Goal: Task Accomplishment & Management: Use online tool/utility

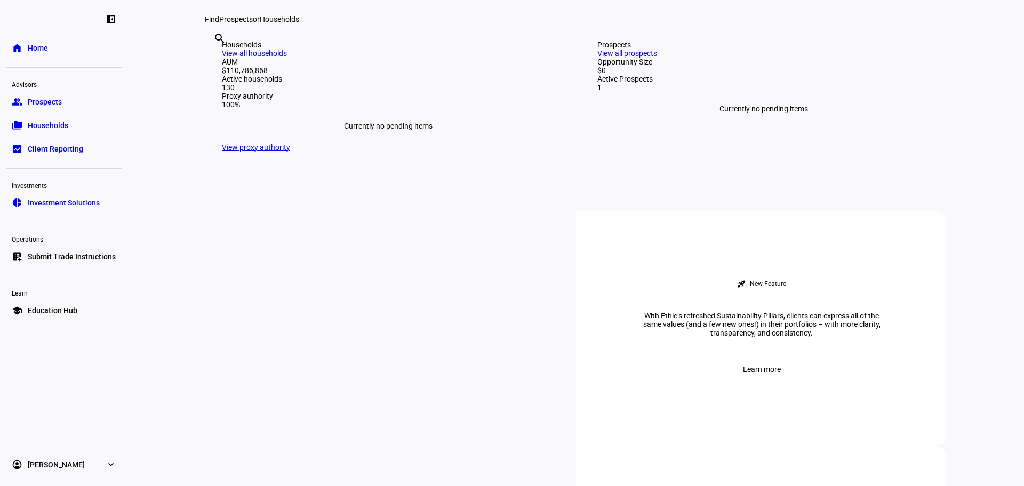
scroll to position [498, 0]
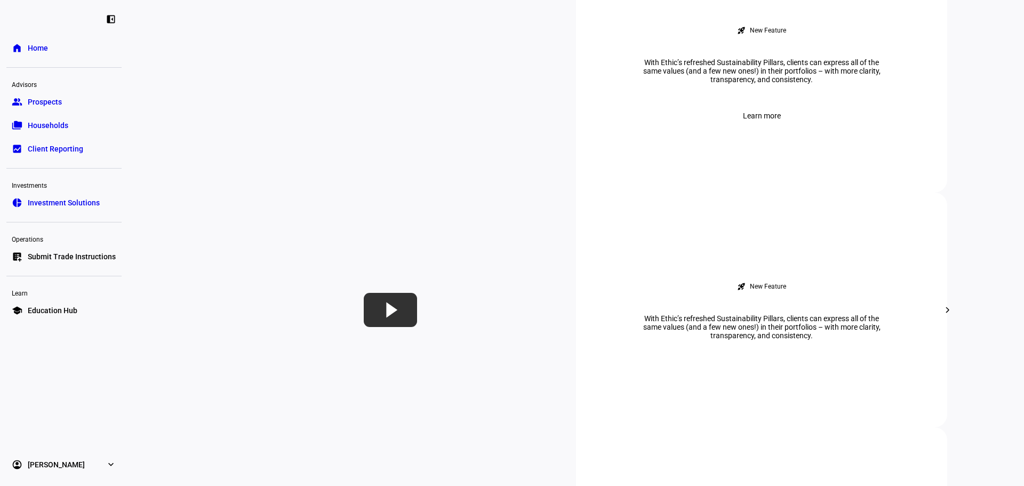
click at [63, 250] on link "list_alt_add Submit Trade Instructions" at bounding box center [63, 256] width 115 height 21
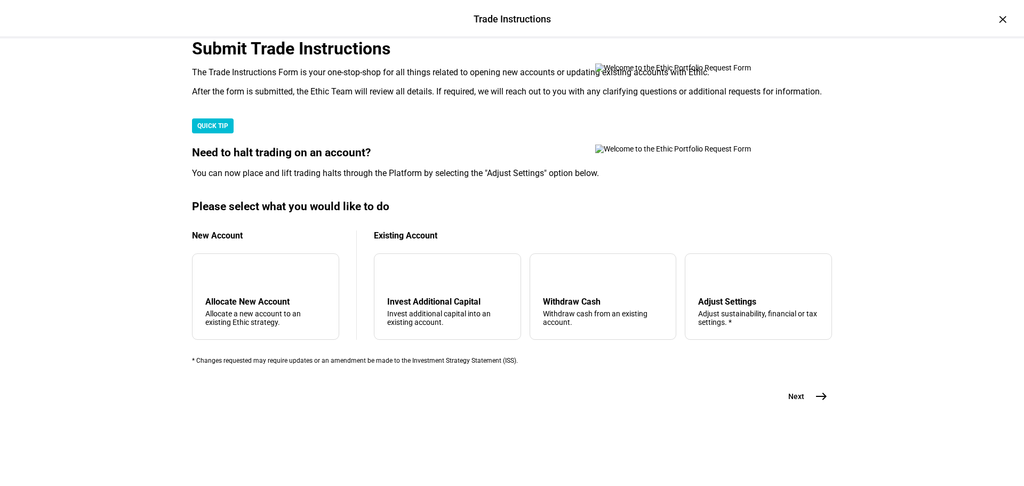
scroll to position [124, 0]
click at [556, 340] on div "arrow_upward Withdraw Cash Withdraw cash from an existing account." at bounding box center [603, 296] width 147 height 86
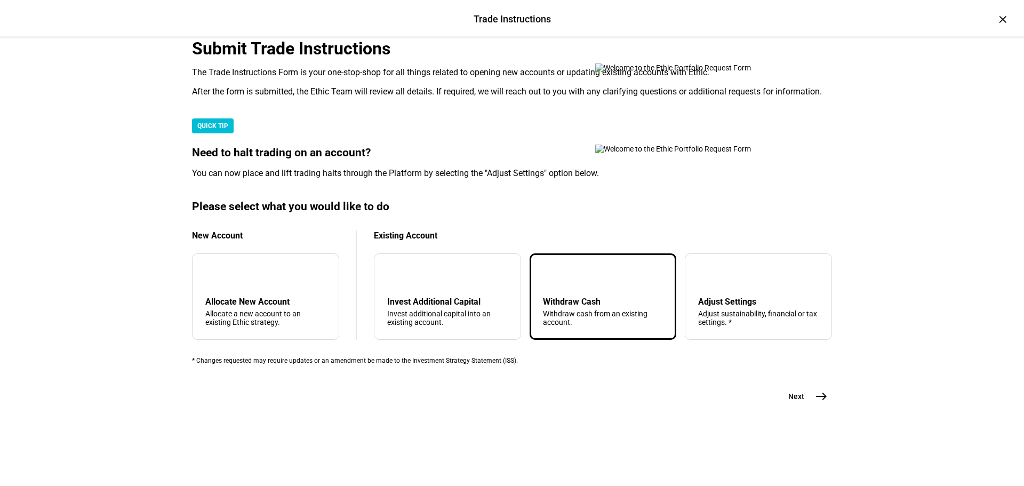
scroll to position [258, 0]
click at [819, 403] on mat-icon "east" at bounding box center [821, 396] width 13 height 13
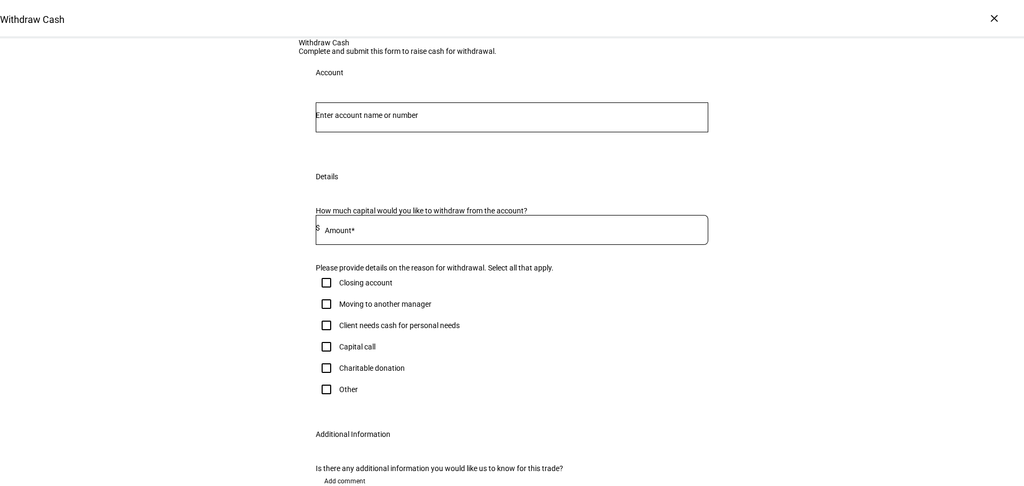
click at [415, 119] on input "Number" at bounding box center [512, 115] width 393 height 9
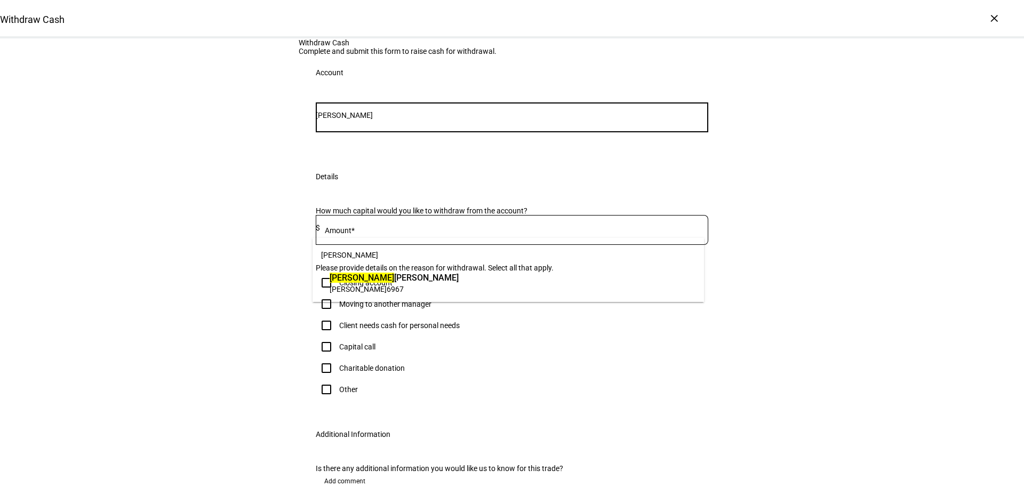
type input "[PERSON_NAME]"
click at [362, 278] on span "[PERSON_NAME]" at bounding box center [394, 278] width 129 height 12
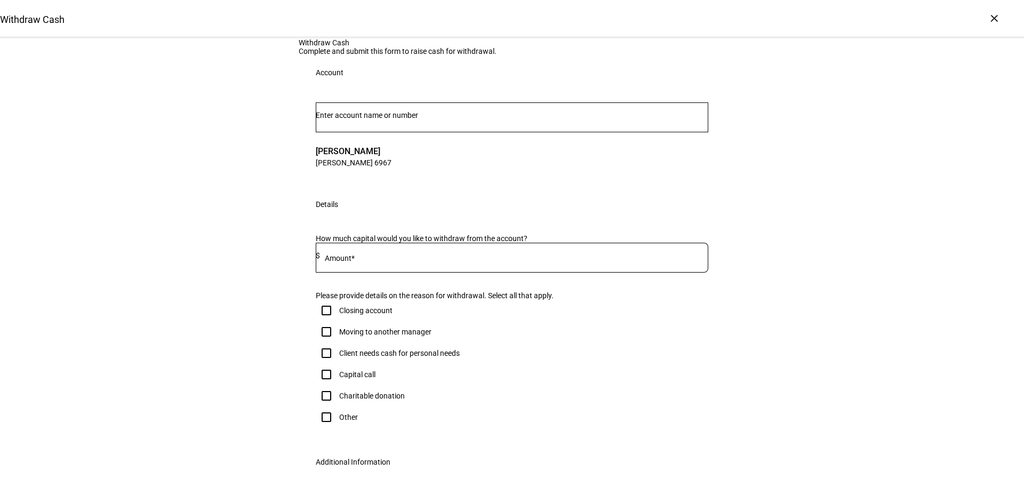
click at [343, 273] on div at bounding box center [514, 258] width 388 height 30
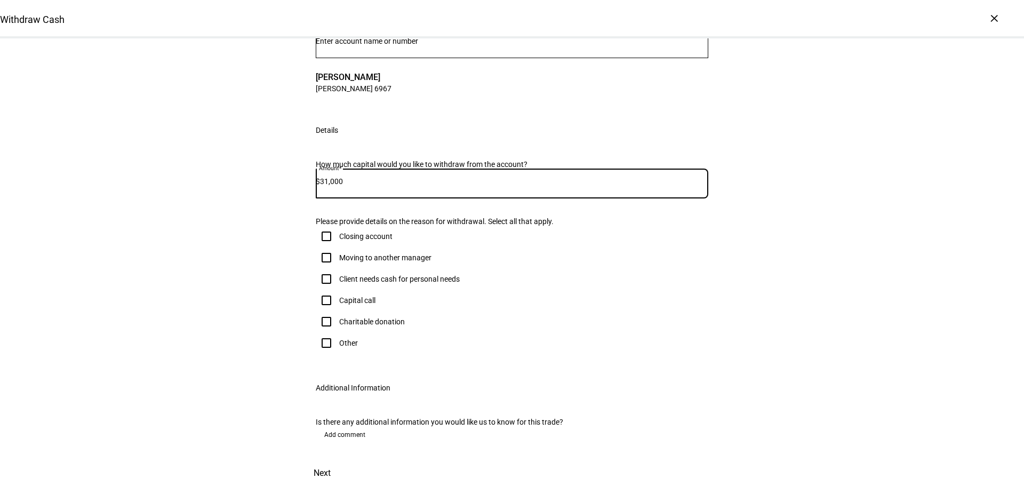
scroll to position [249, 0]
type input "31,000"
click at [318, 268] on input "Client needs cash for personal needs" at bounding box center [326, 278] width 21 height 21
checkbox input "true"
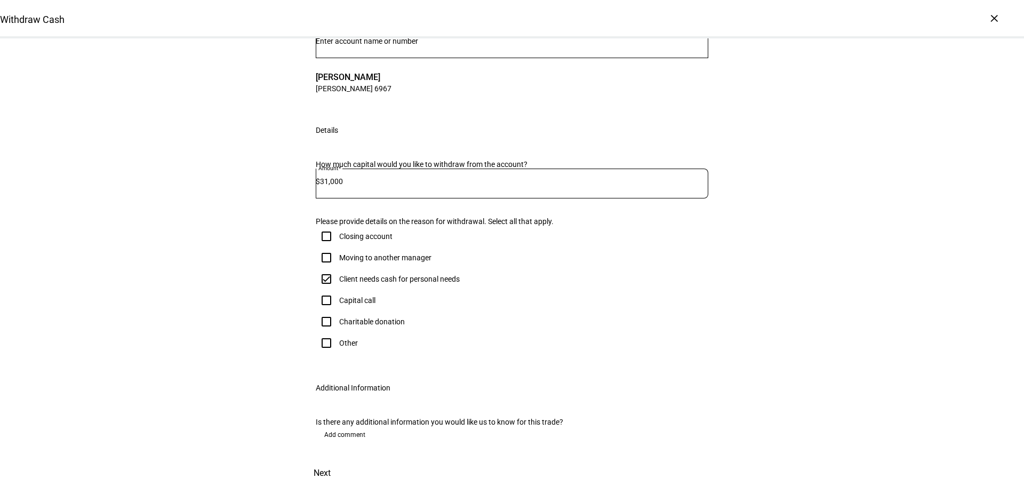
click at [331, 460] on span "Next" at bounding box center [322, 473] width 17 height 26
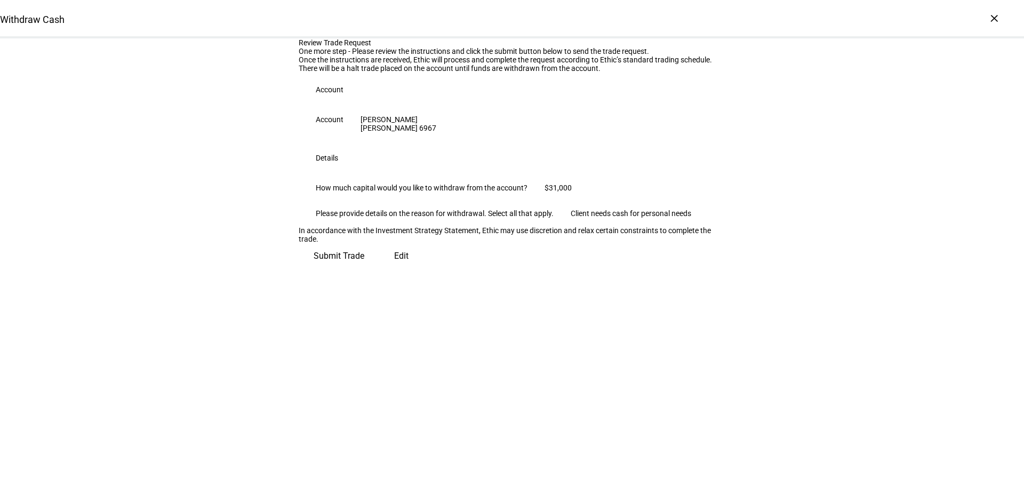
scroll to position [28, 0]
click at [379, 269] on span at bounding box center [339, 256] width 81 height 26
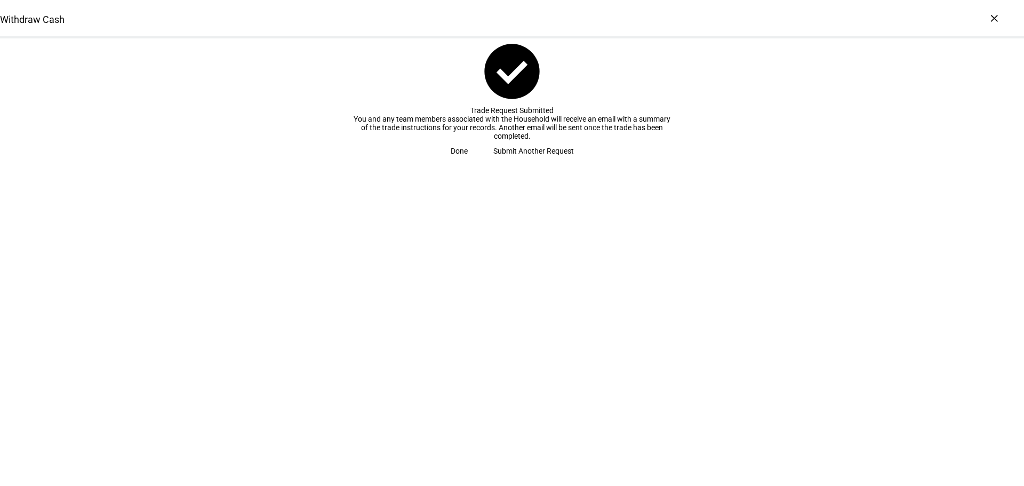
click at [481, 162] on span at bounding box center [459, 150] width 43 height 21
